Goal: Communication & Community: Answer question/provide support

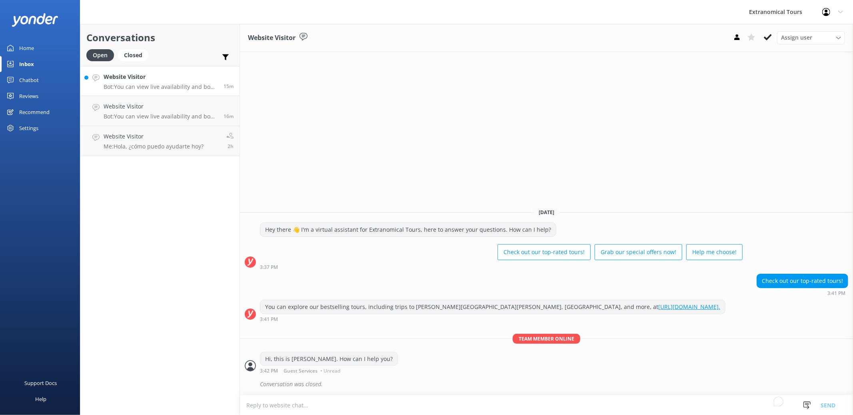
click at [160, 90] on p "Bot: You can view live availability and book your Half Day Wine Country Tour fr…" at bounding box center [161, 86] width 114 height 7
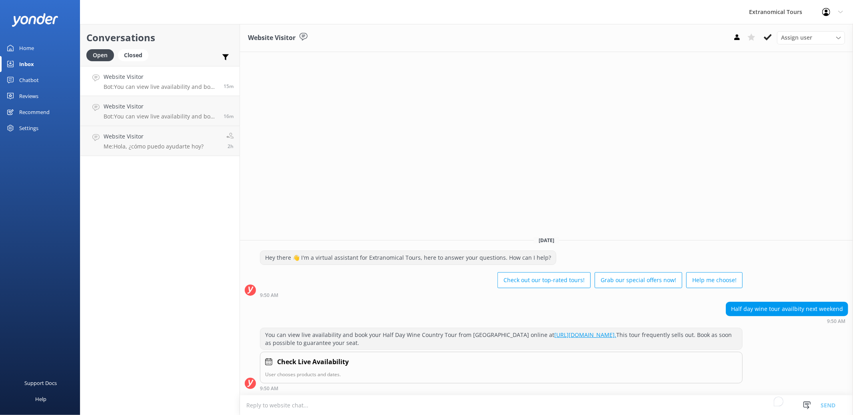
click at [407, 389] on div "9:50 AM" at bounding box center [501, 388] width 483 height 6
click at [405, 398] on textarea "To enrich screen reader interactions, please activate Accessibility in Grammarl…" at bounding box center [546, 405] width 613 height 20
click at [425, 399] on textarea "To enrich screen reader interactions, please activate Accessibility in Grammarl…" at bounding box center [546, 405] width 613 height 20
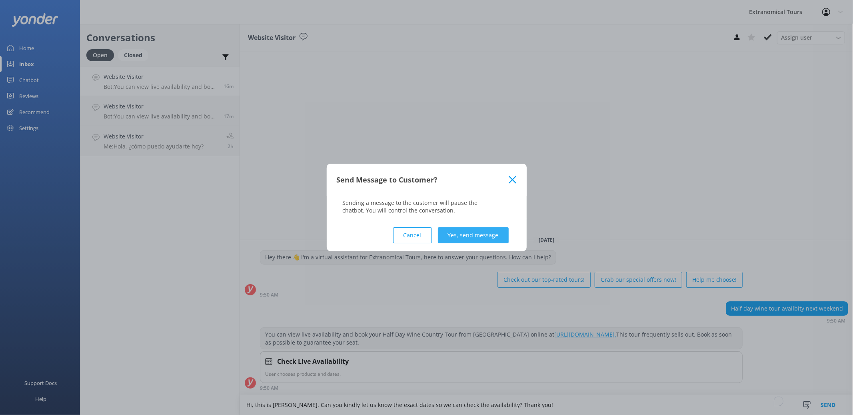
type textarea "Hi, this is [PERSON_NAME]. Can you kindly let us know the exact dates so we can…"
click at [483, 235] on button "Yes, send message" at bounding box center [473, 235] width 71 height 16
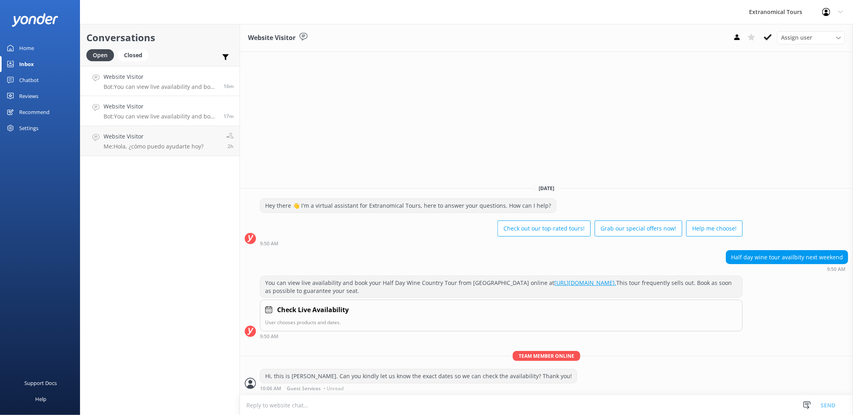
click at [181, 110] on h4 "Website Visitor" at bounding box center [161, 106] width 114 height 9
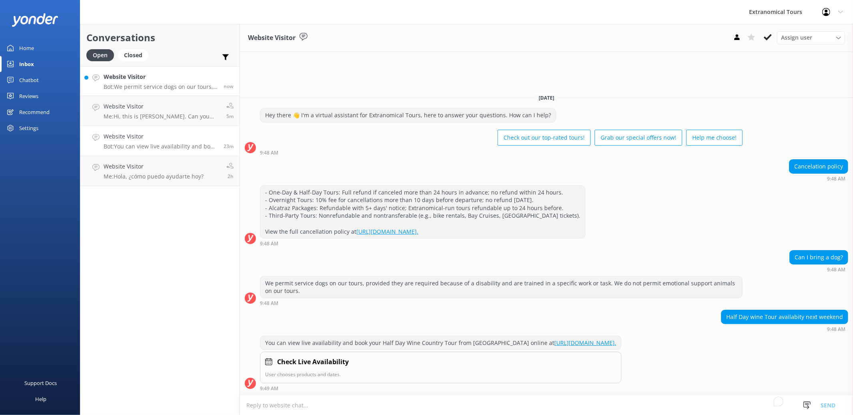
click at [167, 78] on h4 "Website Visitor" at bounding box center [161, 76] width 114 height 9
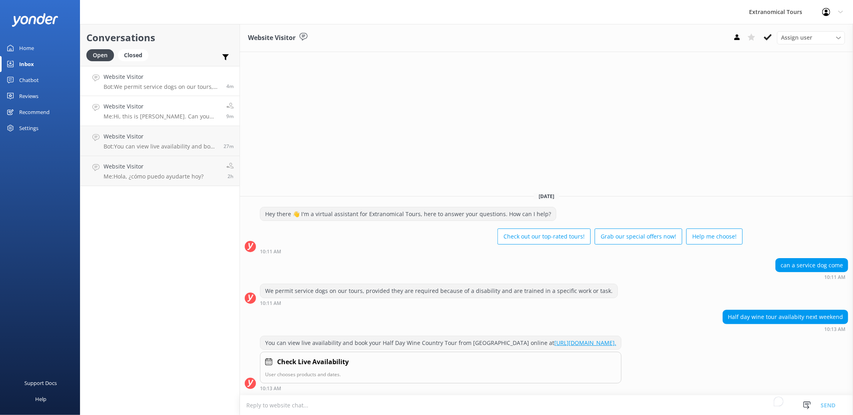
click at [145, 115] on p "Me: Hi, this is [PERSON_NAME]. Can you kindly let us know the exact dates so we…" at bounding box center [162, 116] width 117 height 7
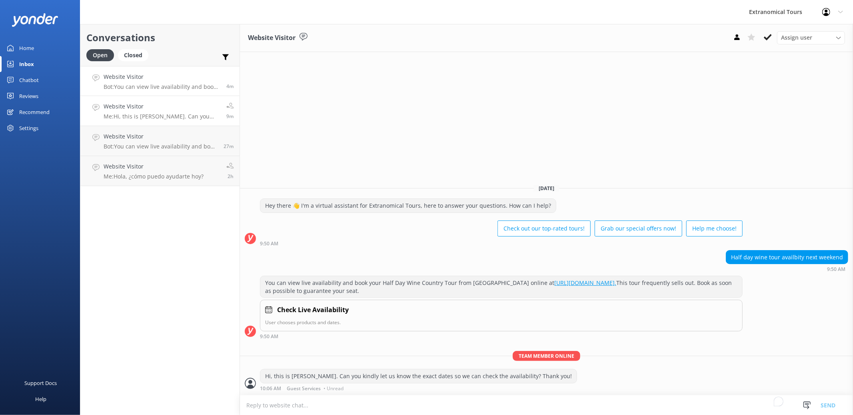
click at [153, 88] on p "Bot: You can view live availability and book your Half Day Wine Country Tour fr…" at bounding box center [162, 86] width 117 height 7
